Goal: Understand process/instructions

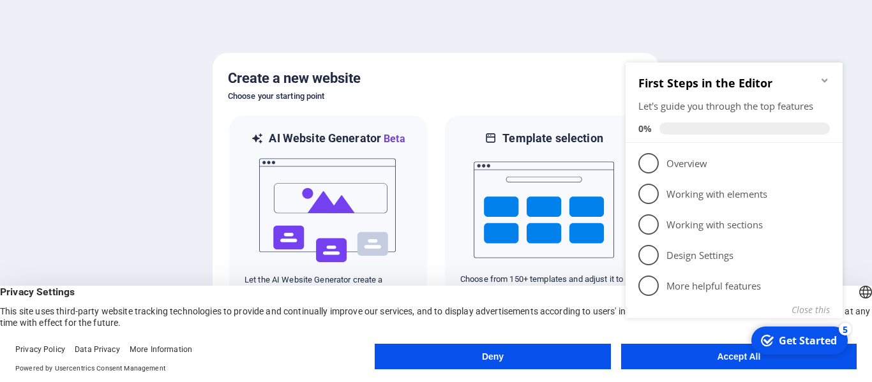
click div "checkmark Get Started 5 First Steps in the Editor Let's guide you through the t…"
click at [477, 354] on button "Deny" at bounding box center [493, 357] width 236 height 26
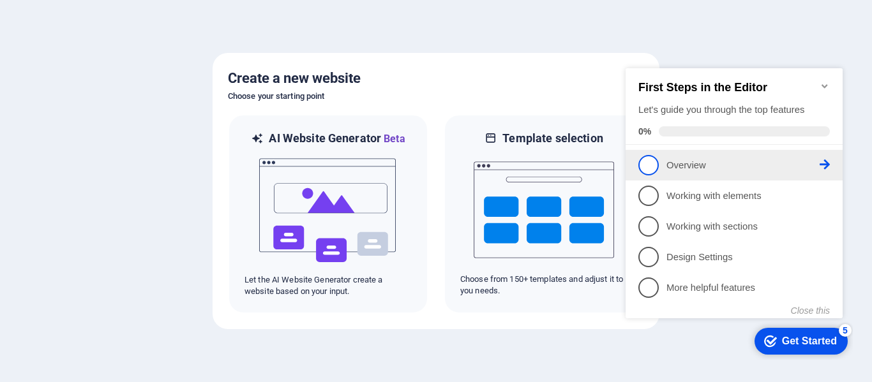
click at [672, 161] on p "Overview - incomplete" at bounding box center [743, 165] width 153 height 13
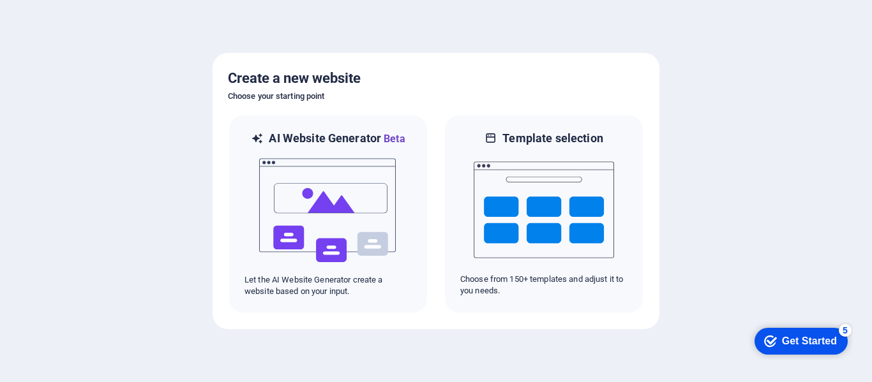
click at [774, 336] on div "checkmark Get Started 5" at bounding box center [800, 341] width 73 height 13
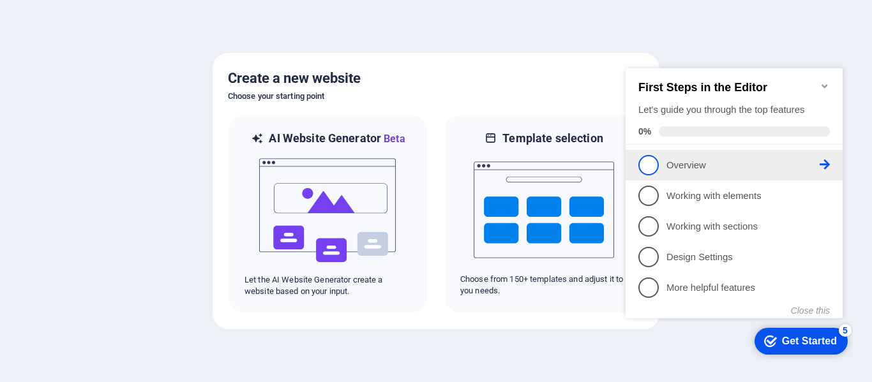
click at [646, 163] on span "1" at bounding box center [648, 165] width 20 height 20
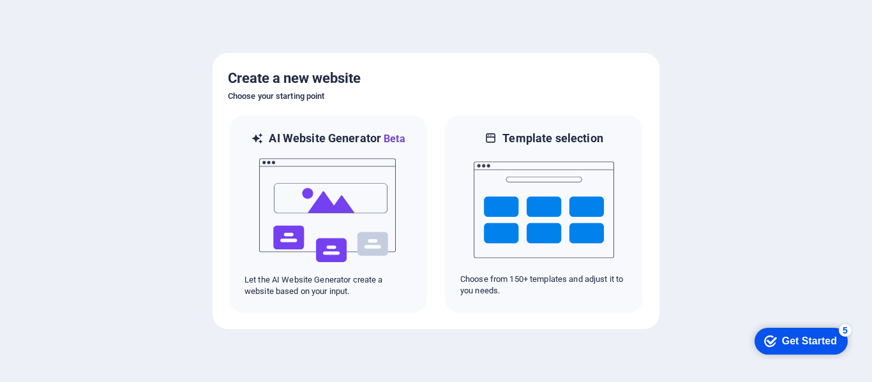
click at [778, 336] on div "checkmark Get Started 5" at bounding box center [800, 341] width 73 height 13
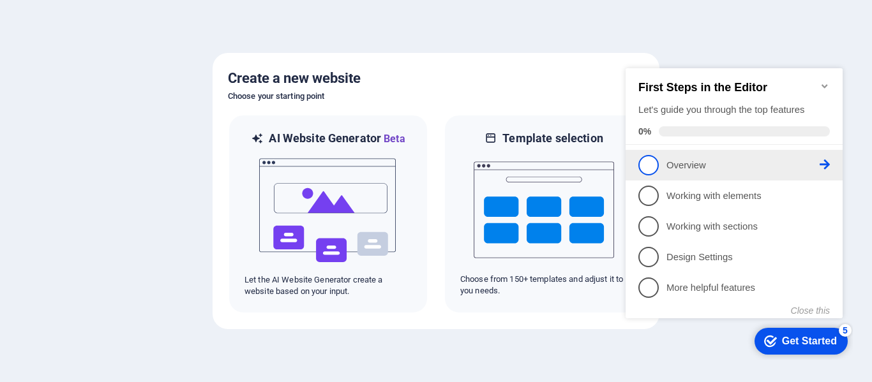
click at [824, 163] on icon at bounding box center [825, 165] width 10 height 10
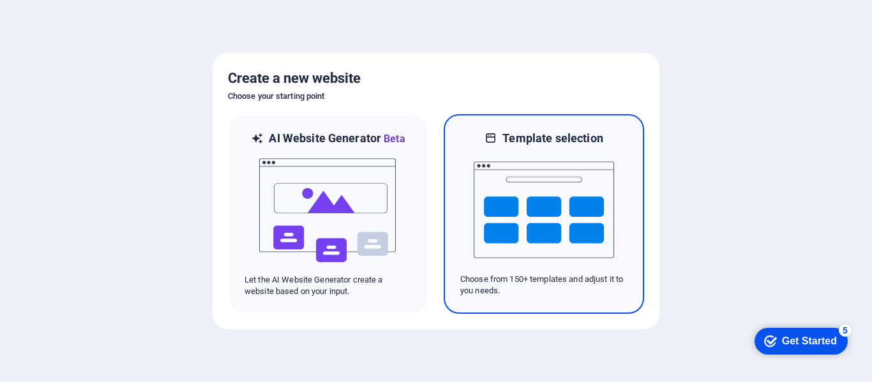
click at [566, 205] on img at bounding box center [544, 210] width 140 height 128
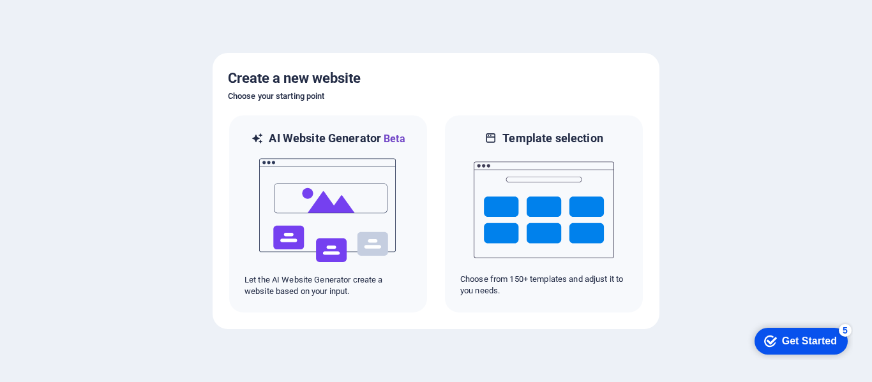
click at [780, 116] on div at bounding box center [436, 191] width 872 height 382
click at [772, 338] on icon "Get Started 5 items remaining, 0% complete" at bounding box center [770, 341] width 13 height 11
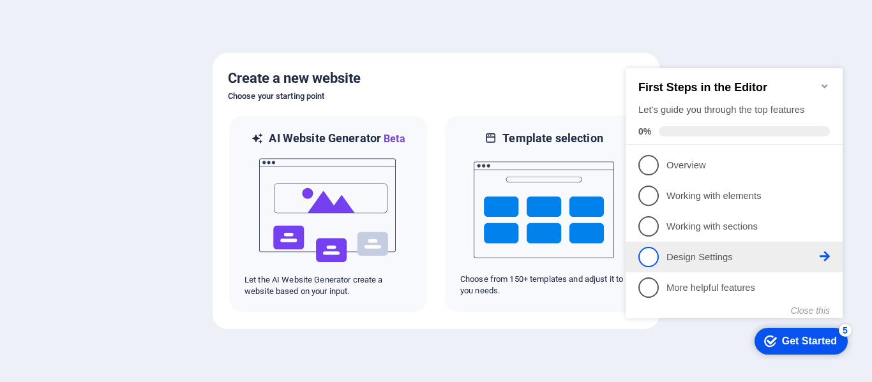
click at [653, 255] on span "4" at bounding box center [648, 257] width 20 height 20
